Goal: Register for event/course

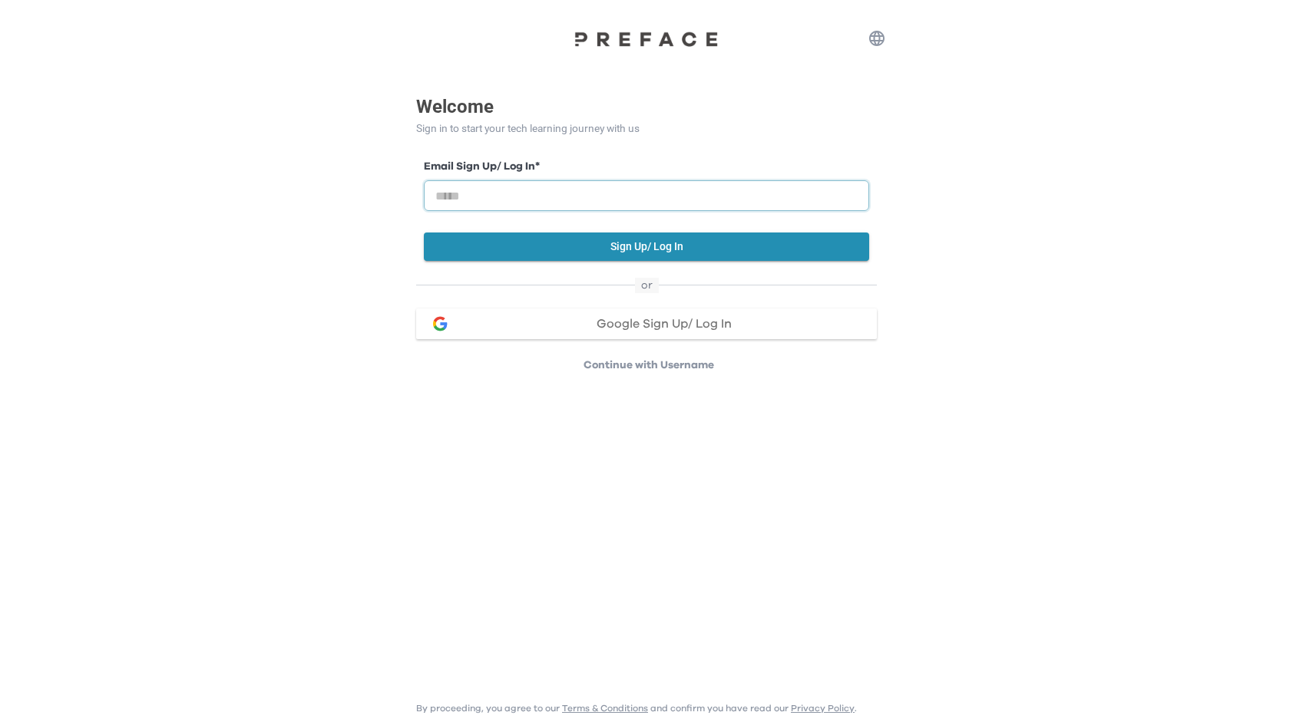
click at [595, 194] on input "email" at bounding box center [646, 195] width 445 height 31
type input "**********"
click at [610, 249] on button "Sign Up/ Log In" at bounding box center [646, 247] width 445 height 28
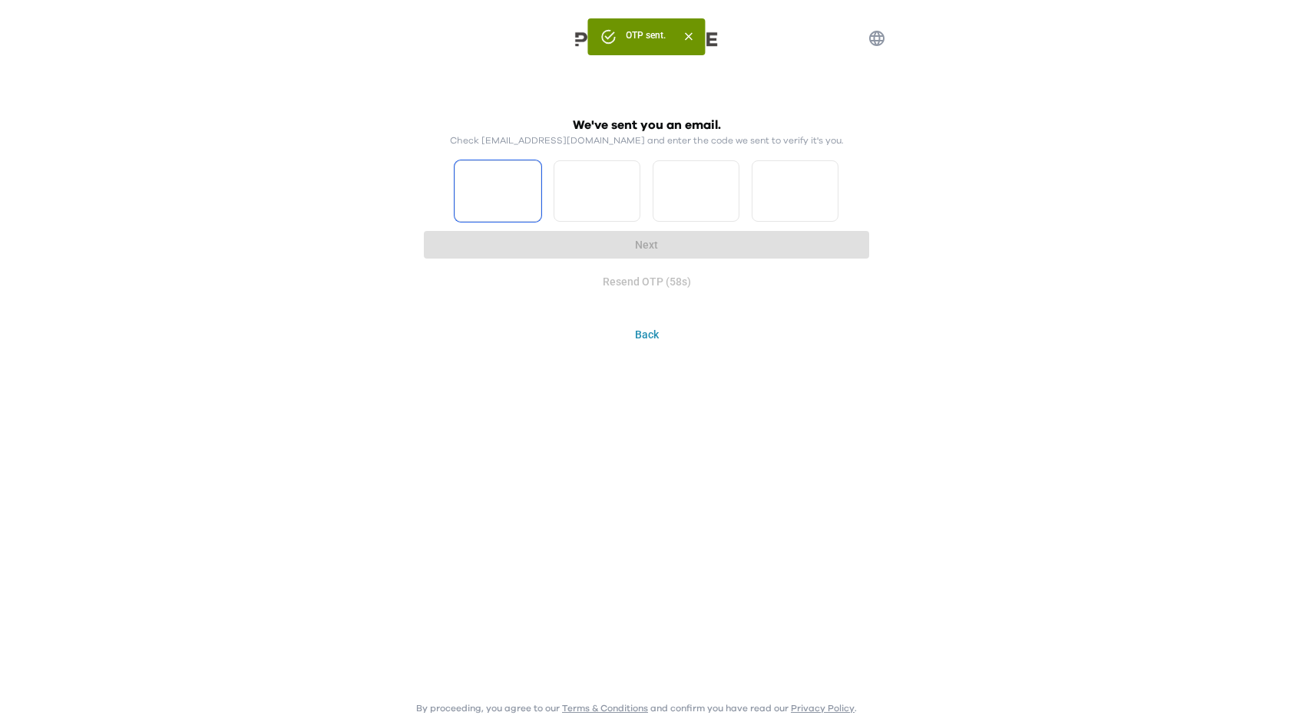
click at [481, 177] on input "Please enter OTP character 1" at bounding box center [497, 190] width 87 height 61
type input "*"
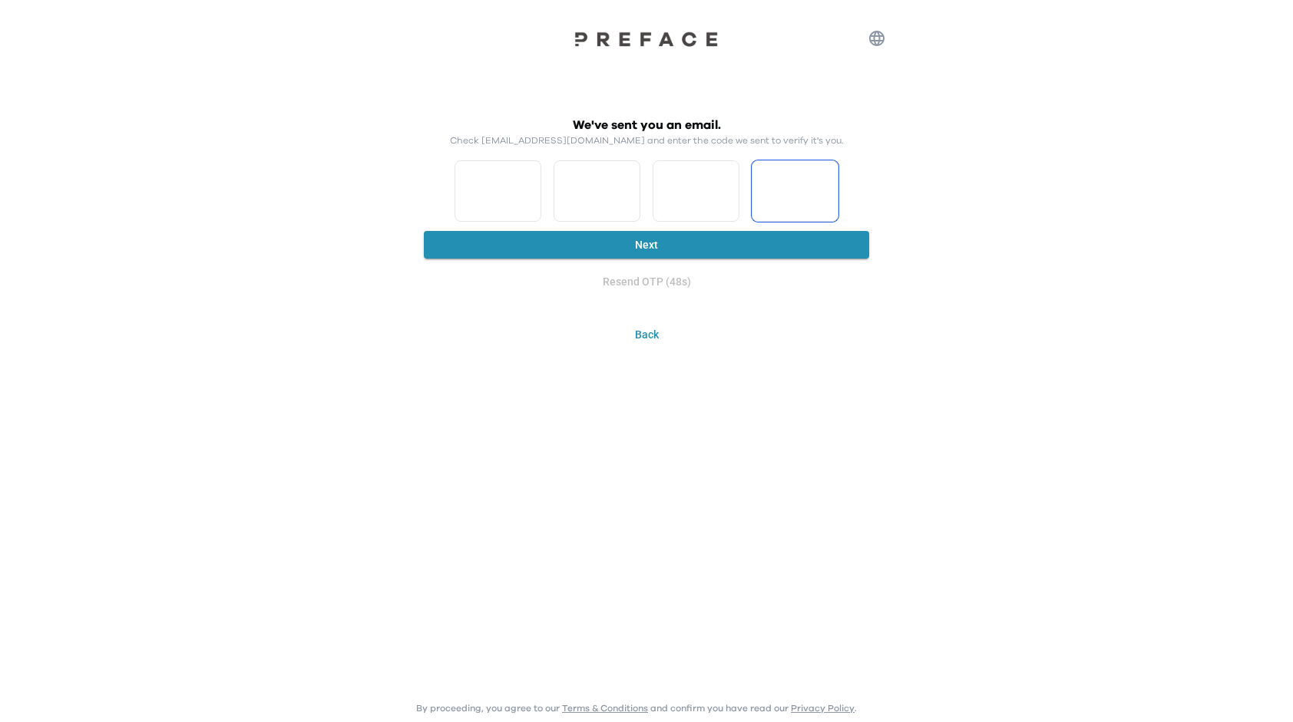
type input "*"
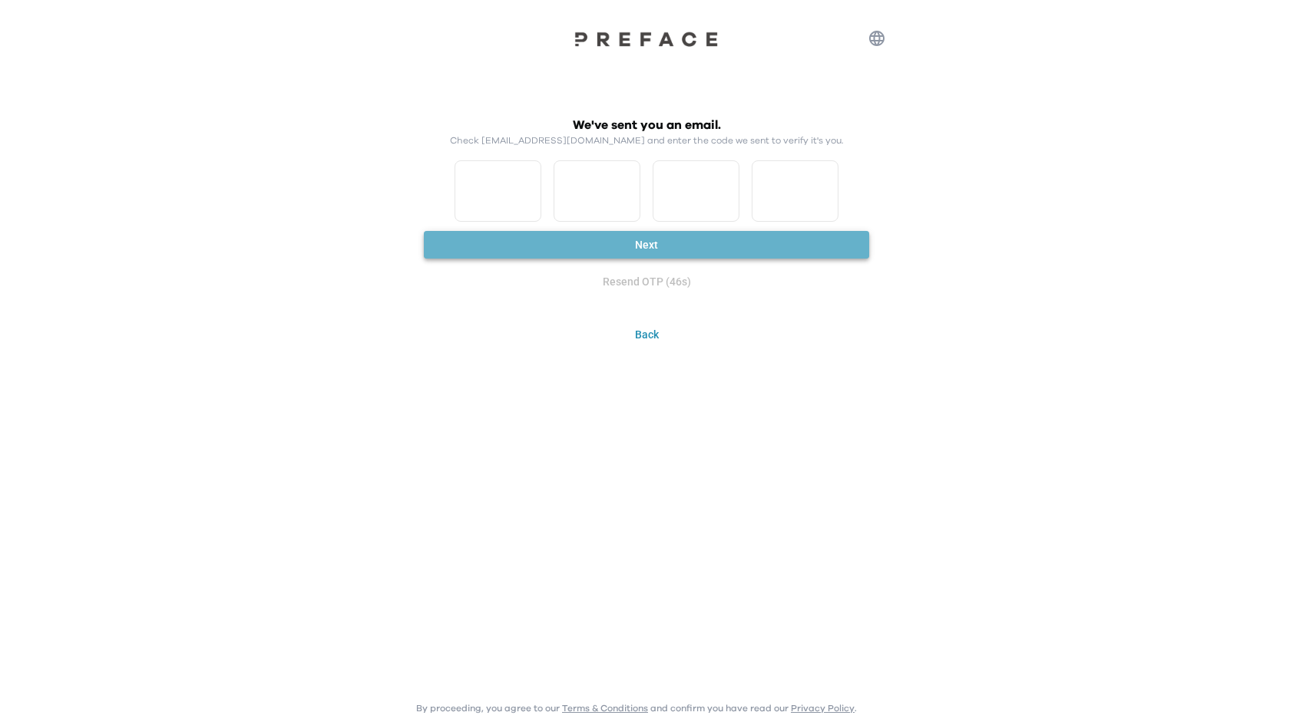
click at [485, 236] on button "Next" at bounding box center [646, 245] width 445 height 28
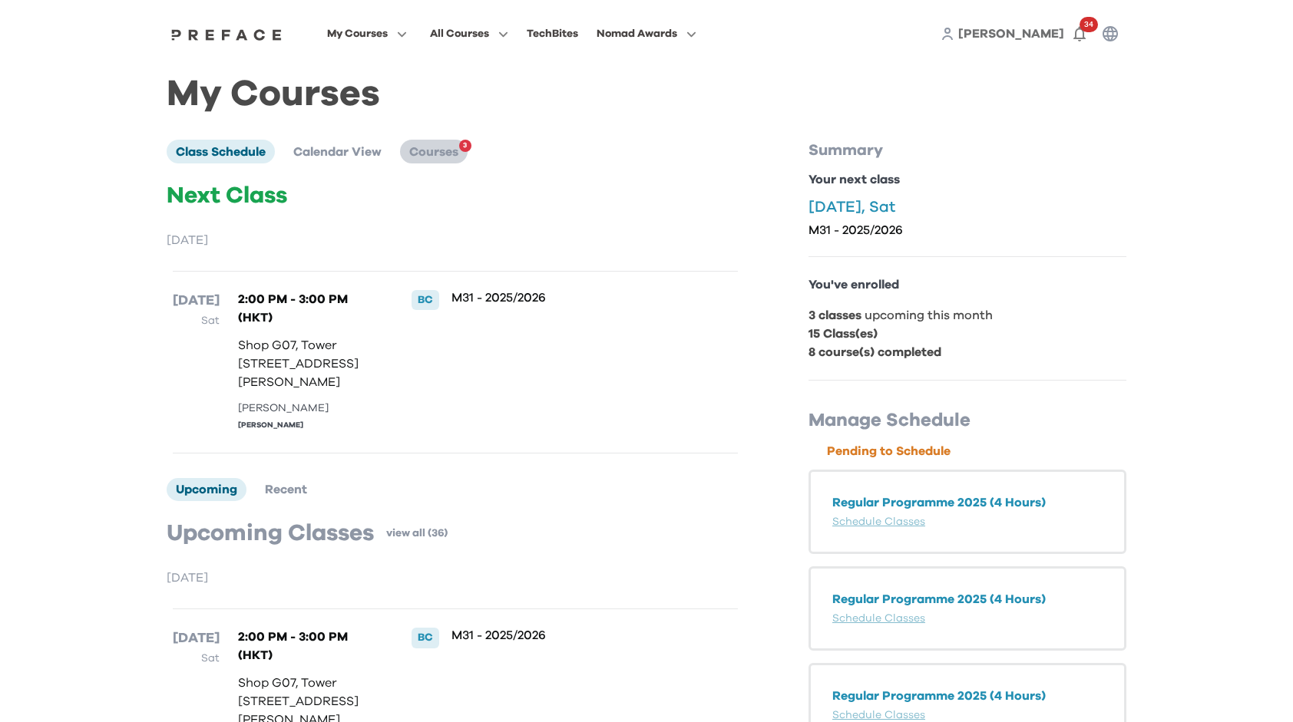
click at [431, 157] on span "Courses" at bounding box center [433, 152] width 49 height 12
